Goal: Check status

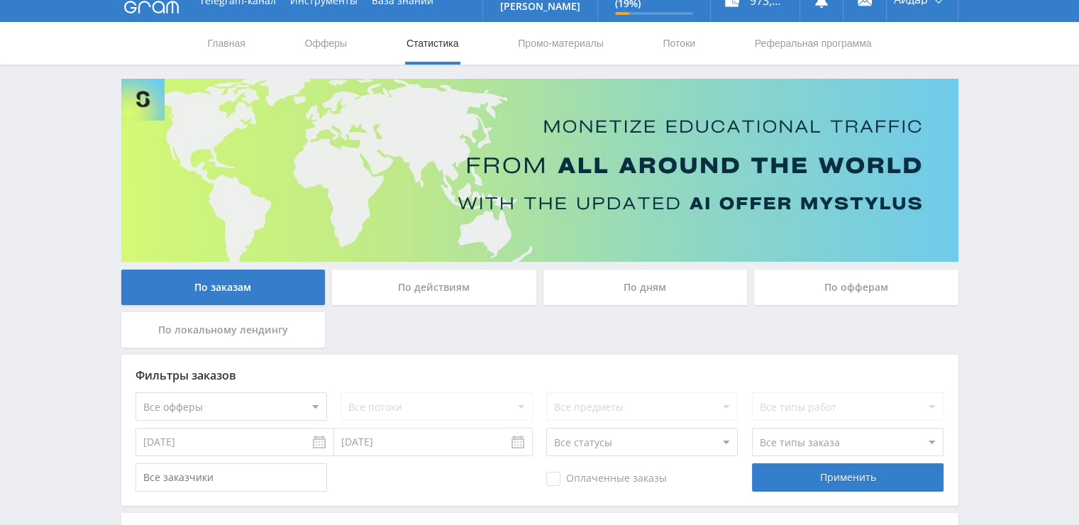
scroll to position [16, 0]
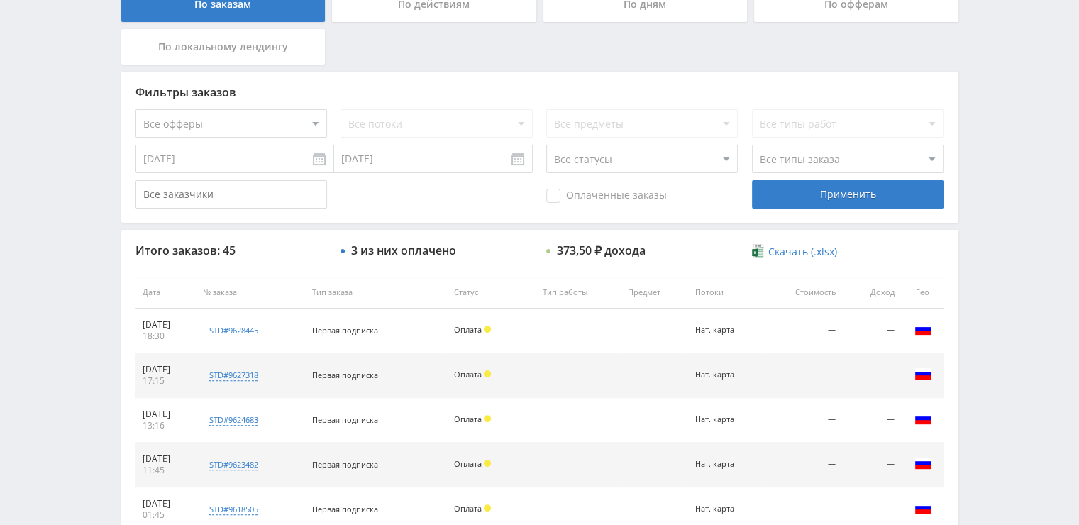
scroll to position [306, 0]
